Goal: Transaction & Acquisition: Purchase product/service

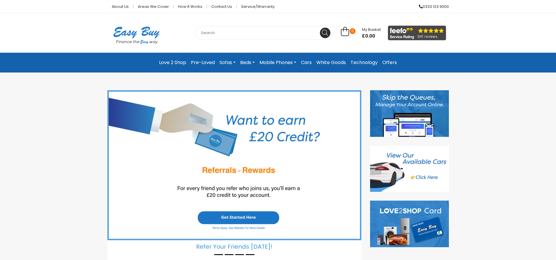
click at [169, 60] on link "Love 2 Shop" at bounding box center [173, 62] width 32 height 11
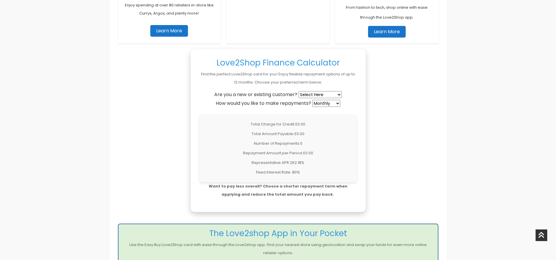
scroll to position [408, 0]
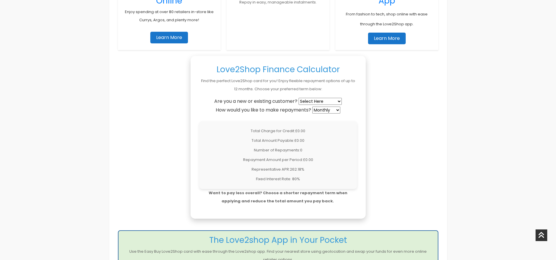
click at [339, 102] on select "Select Here New Customer Existing Customer" at bounding box center [319, 101] width 43 height 7
select select "existing"
click at [299, 98] on select "Select Here New Customer Existing Customer" at bounding box center [319, 101] width 43 height 7
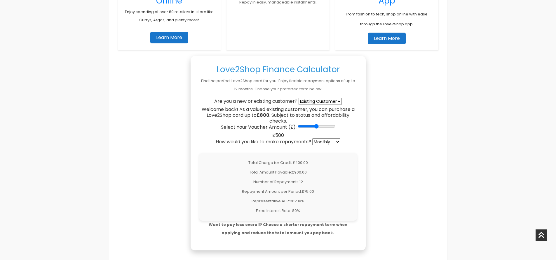
drag, startPoint x: 300, startPoint y: 127, endPoint x: 315, endPoint y: 126, distance: 14.9
type input "500"
click at [315, 126] on input "Select Your Voucher Amount (£):" at bounding box center [317, 126] width 38 height 5
click at [339, 142] on select "Weekly Fortnightly 4-Weekly Monthly" at bounding box center [326, 142] width 28 height 7
select select "weekly"
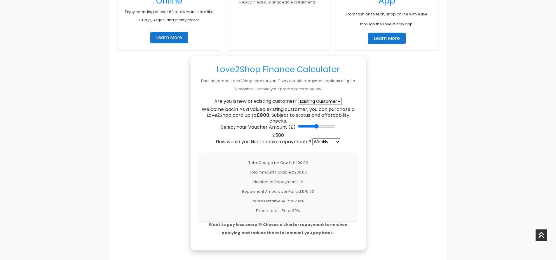
click at [313, 139] on select "Weekly Fortnightly 4-Weekly Monthly" at bounding box center [326, 142] width 28 height 7
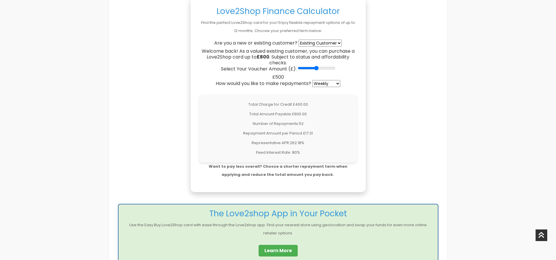
scroll to position [438, 0]
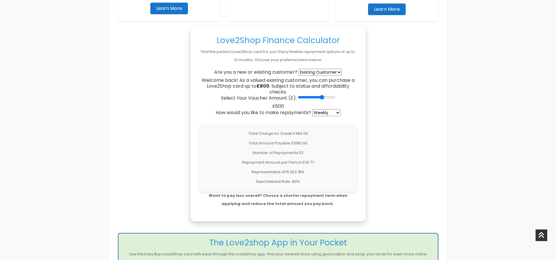
drag, startPoint x: 317, startPoint y: 97, endPoint x: 321, endPoint y: 97, distance: 4.1
type input "600"
click at [321, 97] on input "Select Your Voucher Amount (£):" at bounding box center [317, 97] width 38 height 5
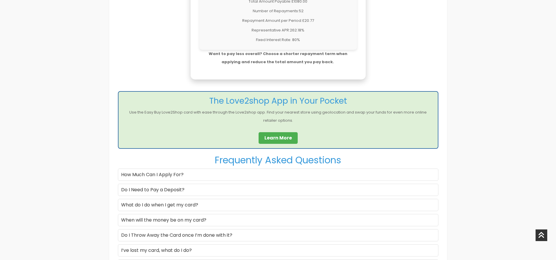
scroll to position [583, 0]
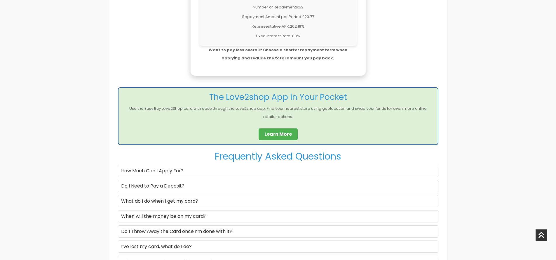
click at [281, 133] on link "Learn More" at bounding box center [277, 135] width 39 height 12
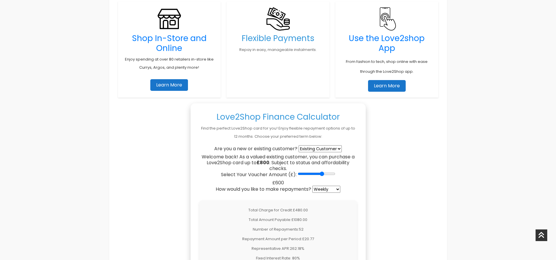
scroll to position [350, 0]
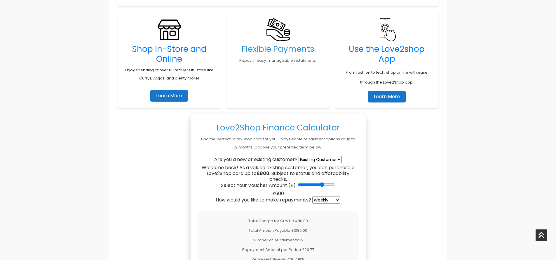
click at [165, 95] on link "Learn More" at bounding box center [169, 96] width 38 height 12
